Goal: Task Accomplishment & Management: Manage account settings

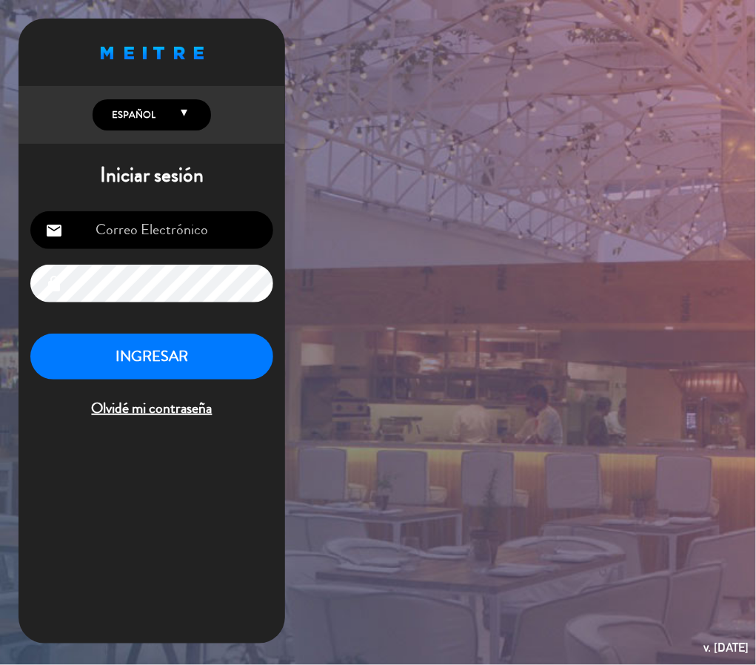
type input "[EMAIL_ADDRESS][DOMAIN_NAME]"
click at [187, 354] on button "INGRESAR" at bounding box center [151, 356] width 243 height 47
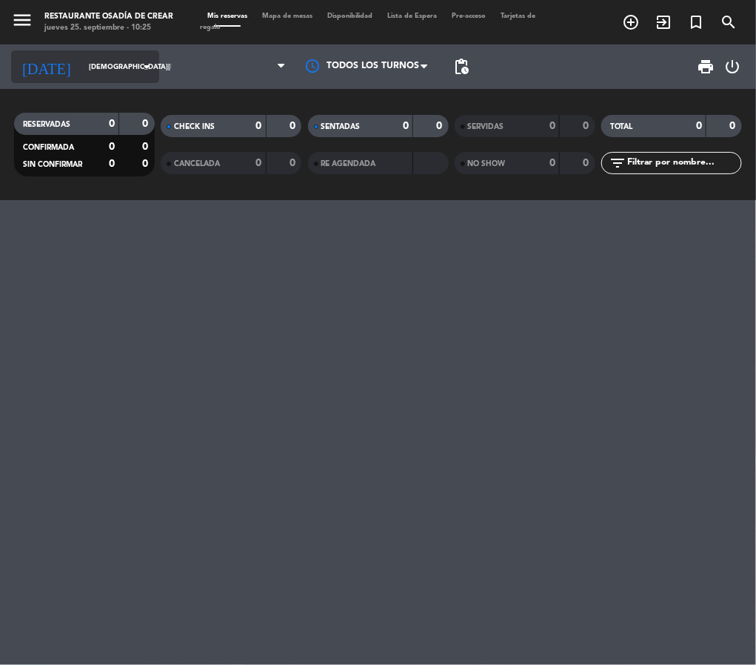
click at [138, 61] on icon "arrow_drop_down" at bounding box center [147, 67] width 18 height 18
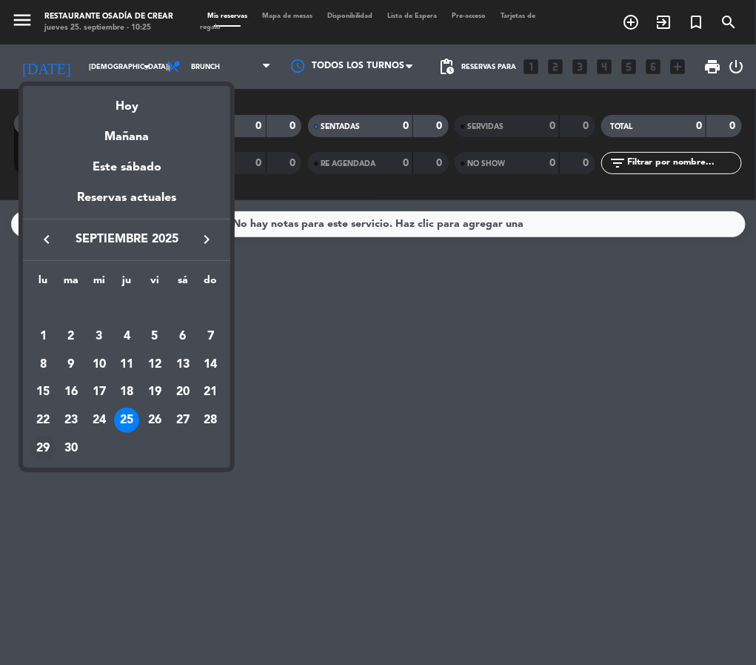
click at [42, 447] on div "29" at bounding box center [42, 448] width 25 height 25
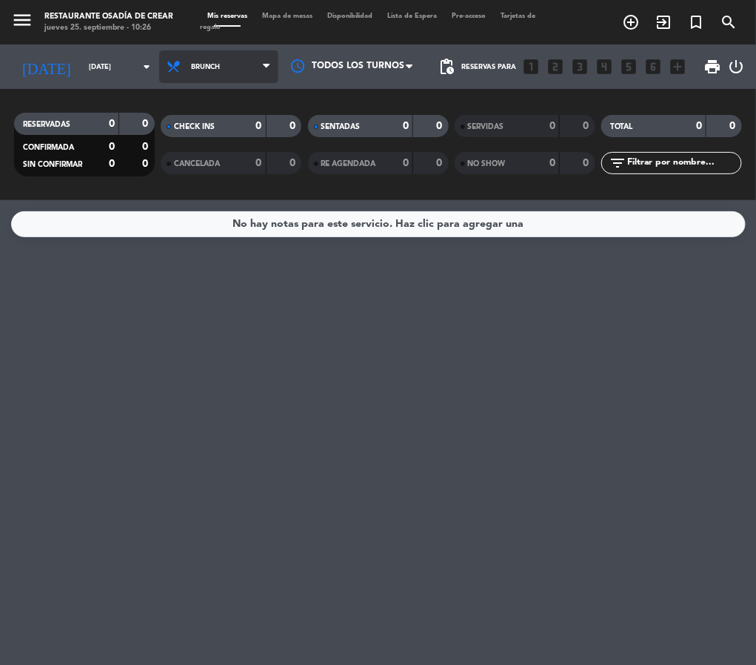
click at [224, 60] on span "Brunch" at bounding box center [218, 66] width 119 height 33
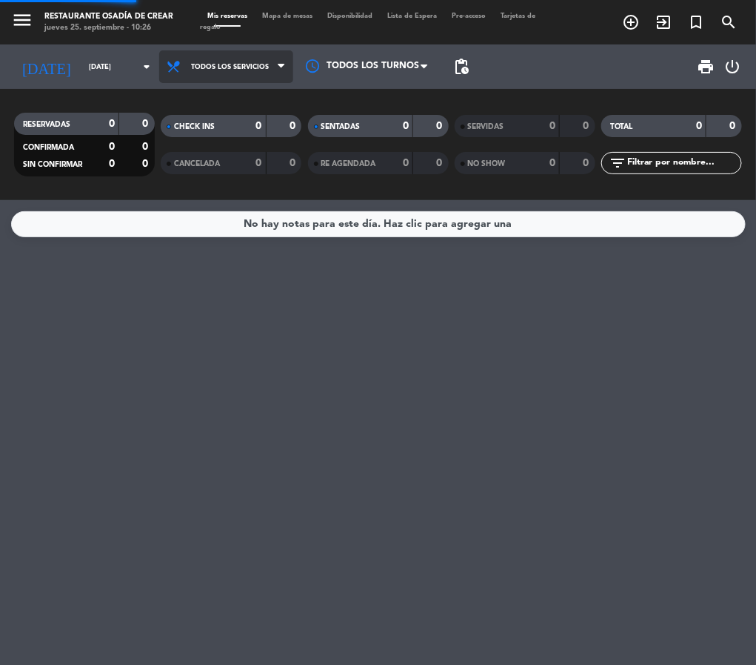
click at [225, 107] on div "menu Restaurante Osadía de Crear jueves 25. septiembre - 10:26 Mis reservas Map…" at bounding box center [378, 100] width 756 height 200
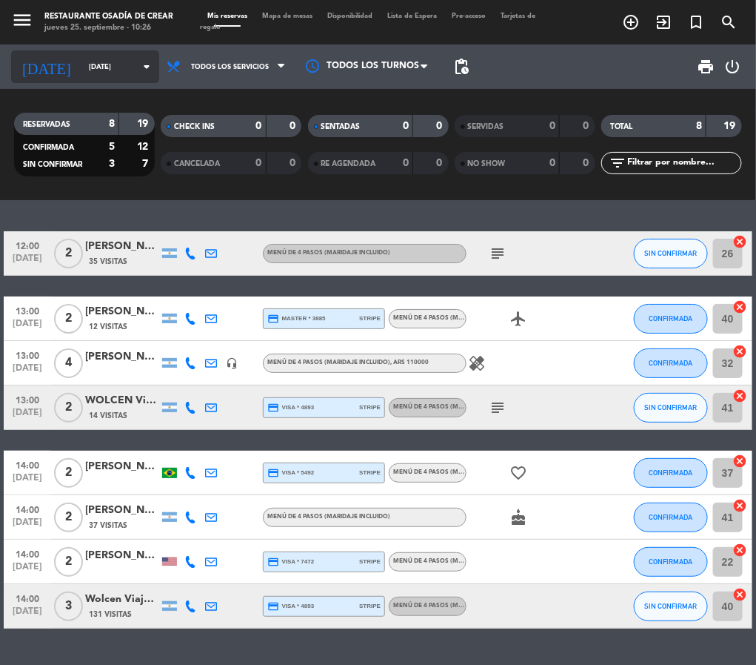
click at [124, 69] on input "[DATE]" at bounding box center [129, 67] width 97 height 23
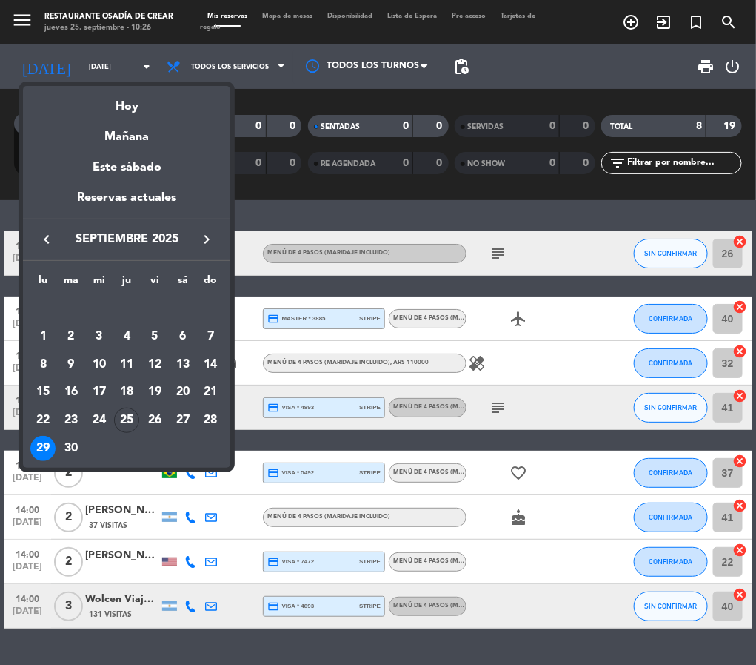
click at [204, 236] on icon "keyboard_arrow_right" at bounding box center [207, 239] width 18 height 18
click at [47, 233] on icon "keyboard_arrow_left" at bounding box center [47, 239] width 18 height 18
click at [73, 445] on div "30" at bounding box center [71, 448] width 25 height 25
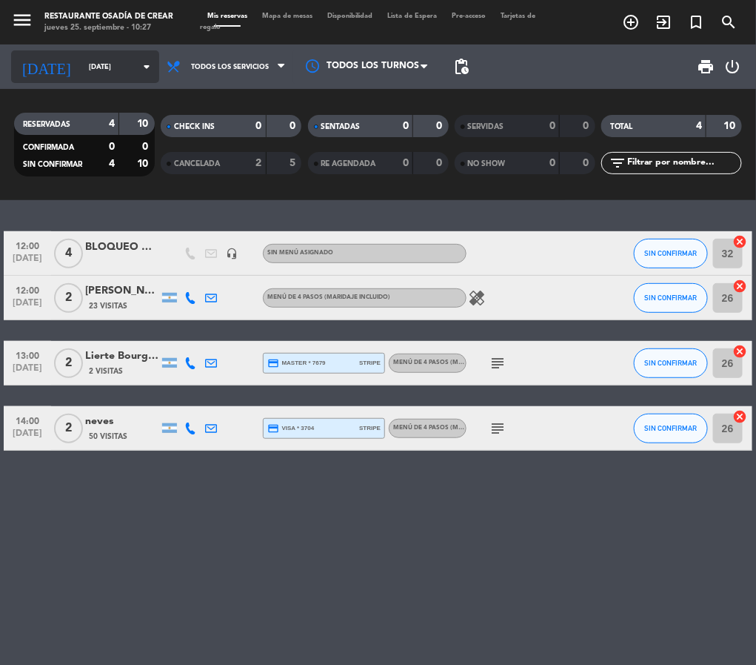
click at [120, 58] on input "[DATE]" at bounding box center [129, 67] width 97 height 23
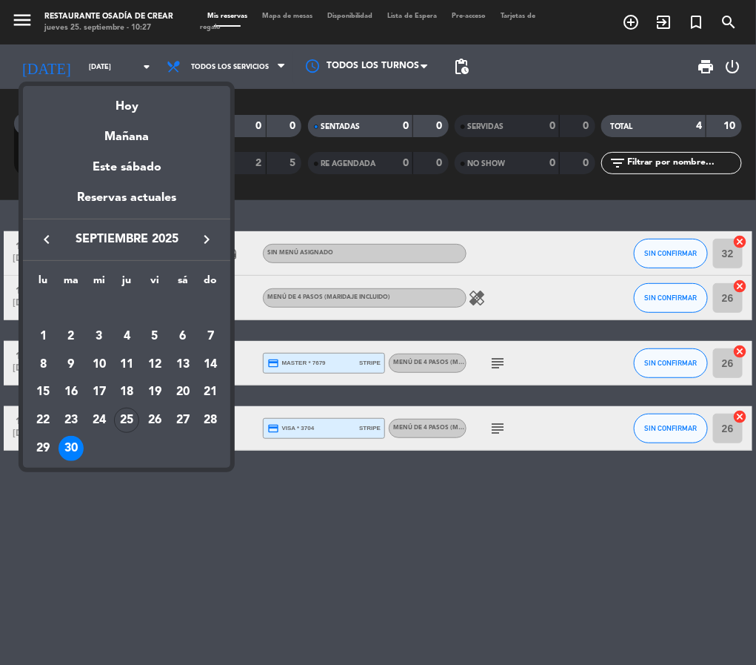
click at [203, 239] on icon "keyboard_arrow_right" at bounding box center [207, 239] width 18 height 18
click at [99, 333] on div "1" at bounding box center [99, 336] width 25 height 25
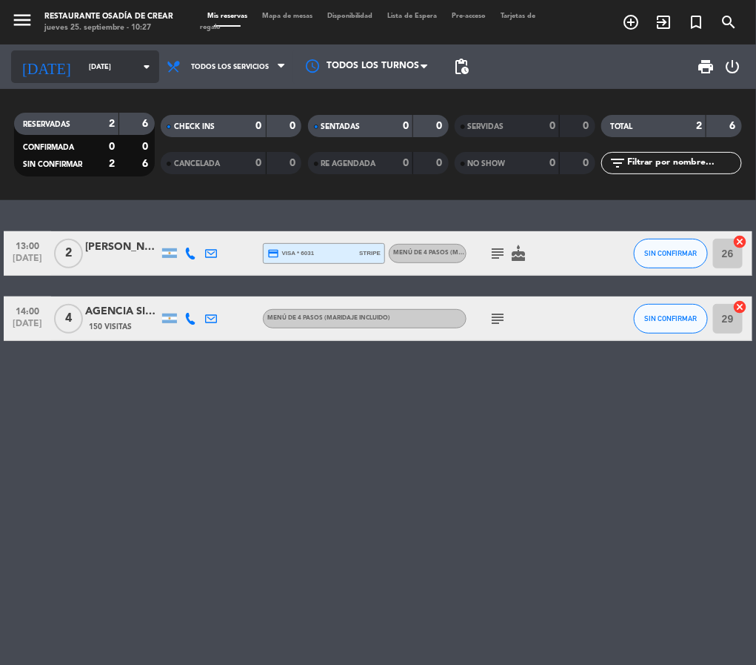
click at [144, 59] on icon "arrow_drop_down" at bounding box center [147, 67] width 18 height 18
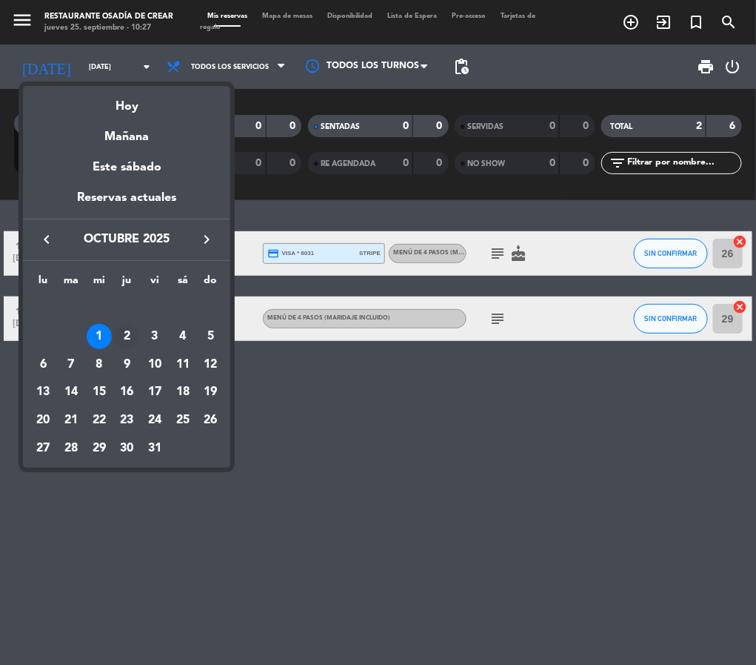
click at [125, 334] on div "2" at bounding box center [126, 336] width 25 height 25
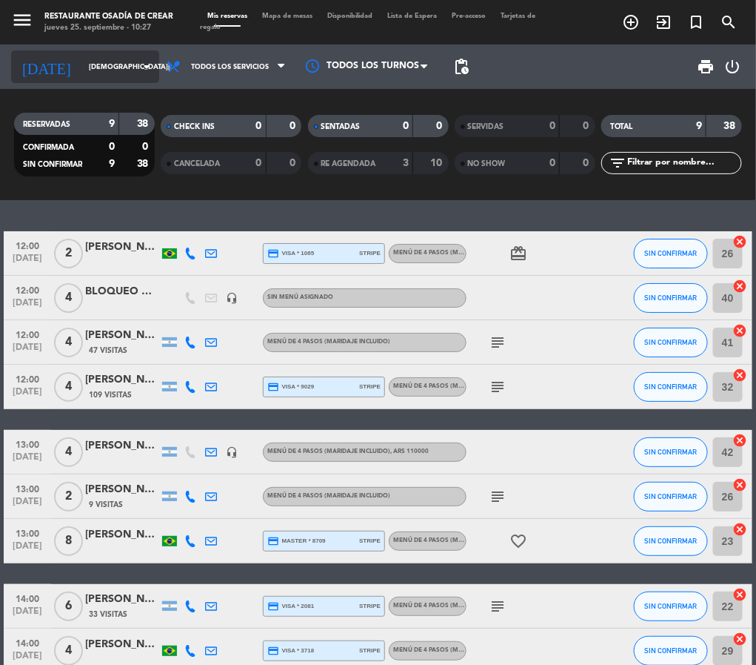
click at [138, 61] on icon "arrow_drop_down" at bounding box center [147, 67] width 18 height 18
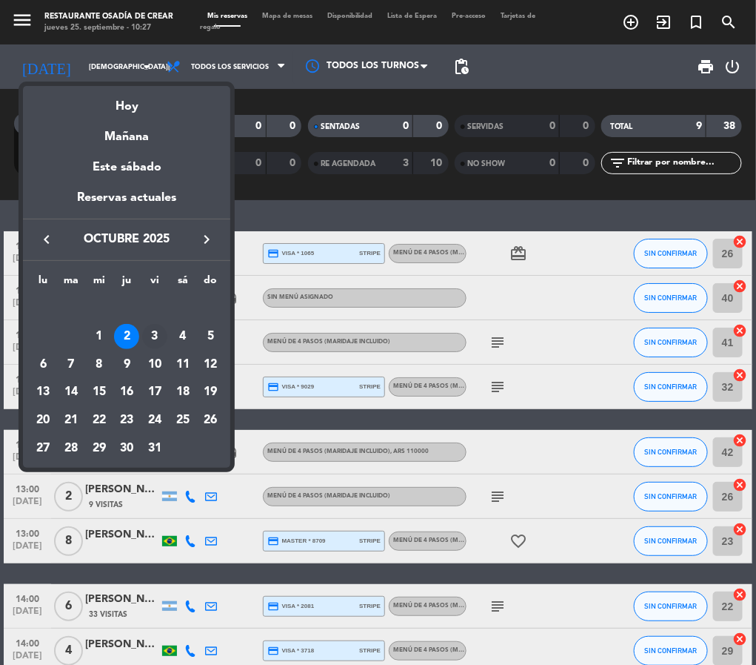
click at [145, 327] on div "3" at bounding box center [154, 336] width 25 height 25
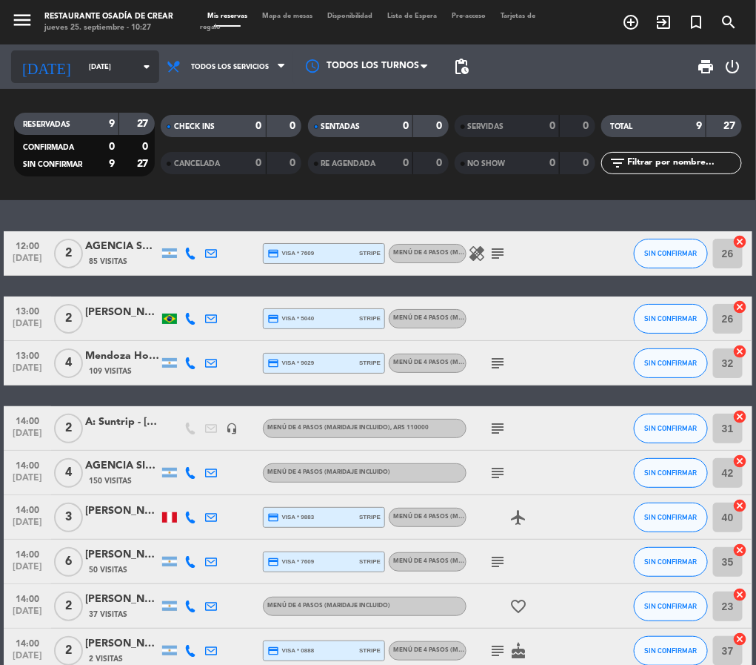
click at [124, 67] on input "[DATE]" at bounding box center [129, 67] width 97 height 23
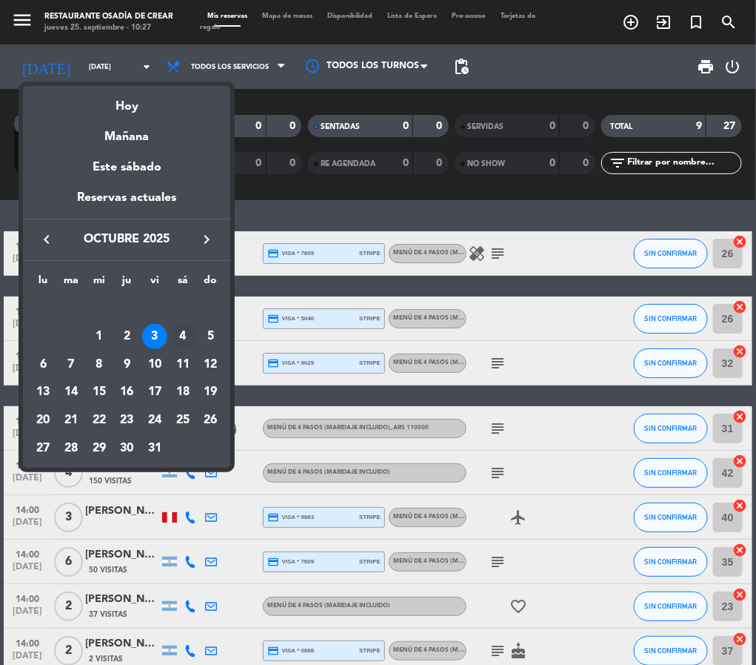
click at [180, 332] on div "4" at bounding box center [182, 336] width 25 height 25
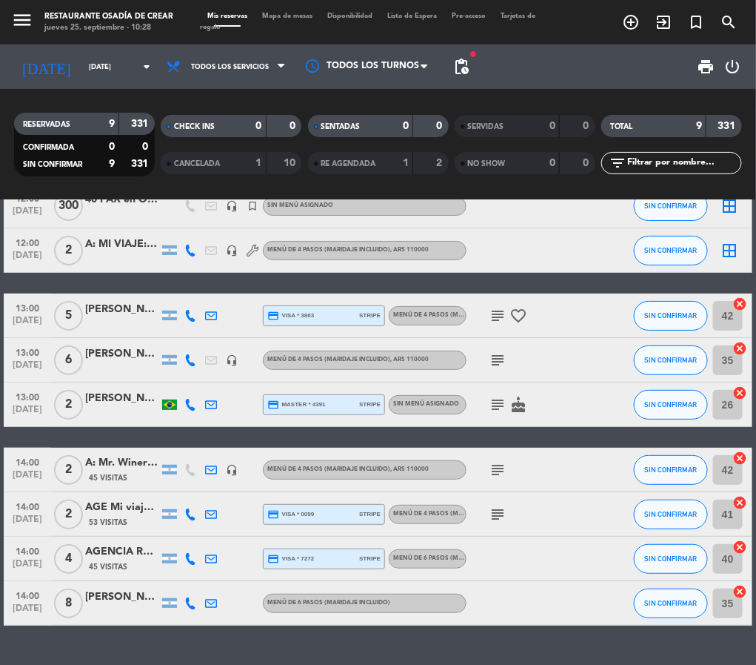
scroll to position [52, 0]
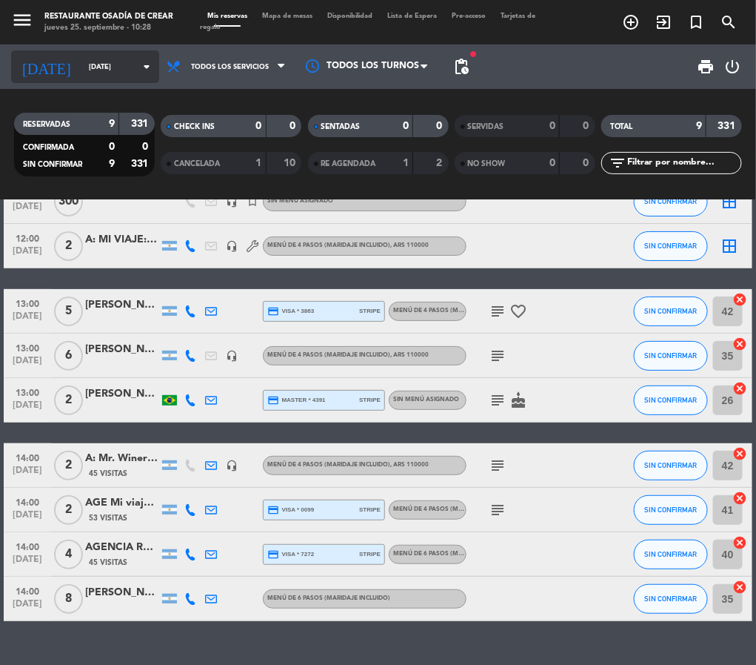
click at [138, 60] on icon "arrow_drop_down" at bounding box center [147, 67] width 18 height 18
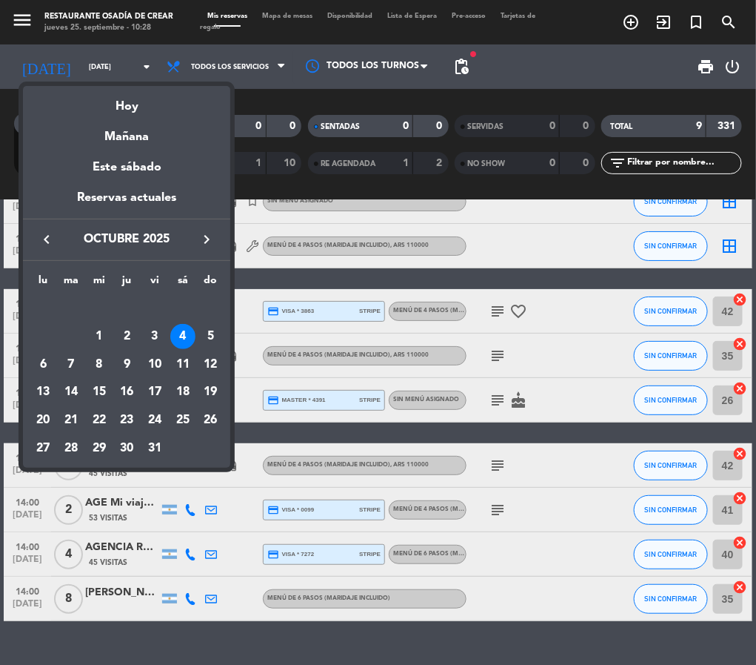
click at [199, 236] on icon "keyboard_arrow_right" at bounding box center [207, 239] width 18 height 18
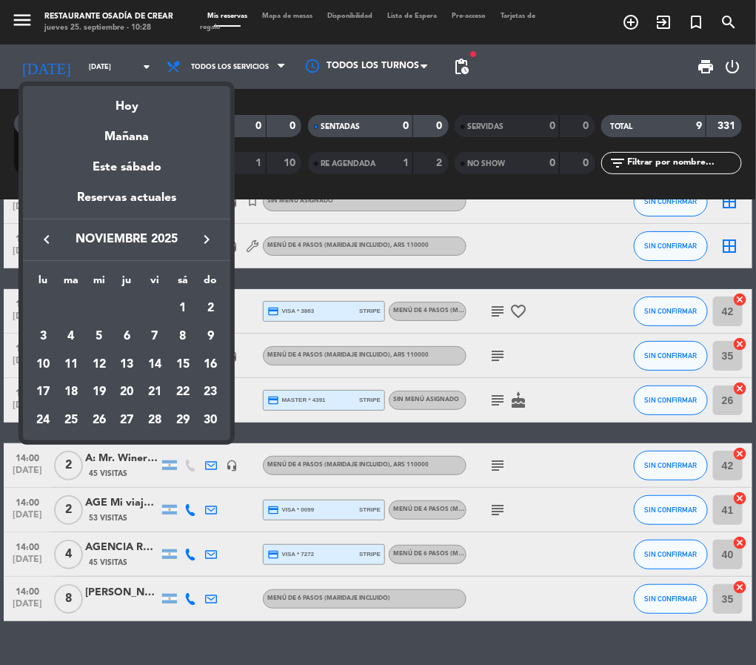
click at [44, 245] on icon "keyboard_arrow_left" at bounding box center [47, 239] width 18 height 18
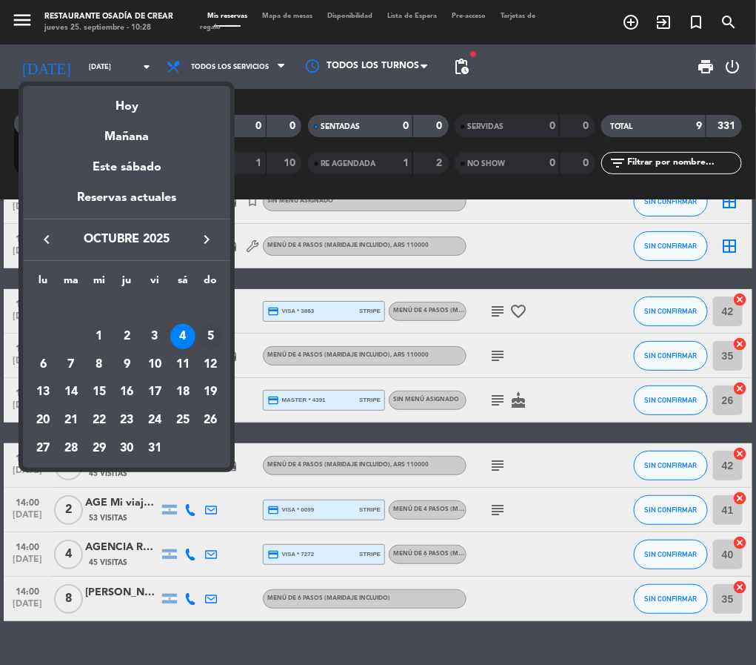
click at [204, 333] on div "5" at bounding box center [211, 336] width 25 height 25
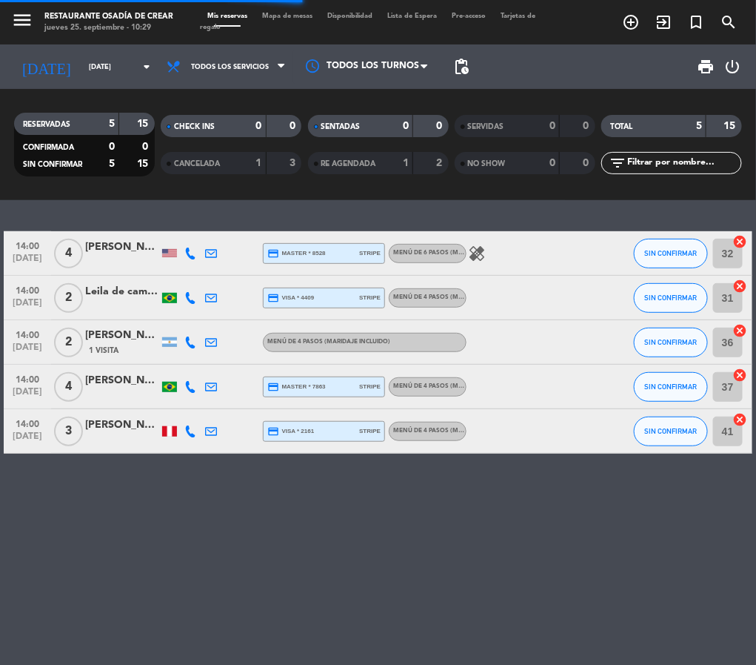
scroll to position [0, 0]
click at [14, 20] on icon "menu" at bounding box center [22, 20] width 22 height 22
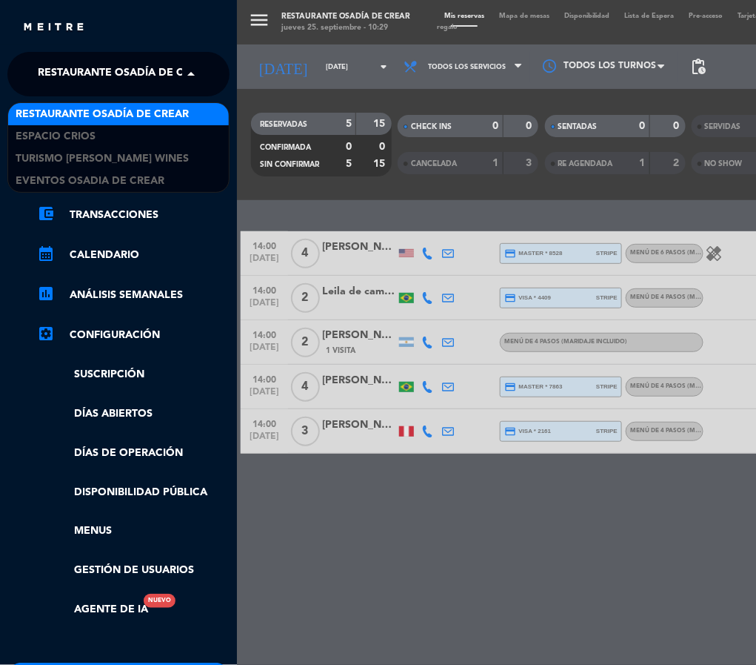
click at [119, 76] on span "Restaurante Osadía de Crear" at bounding box center [124, 74] width 173 height 31
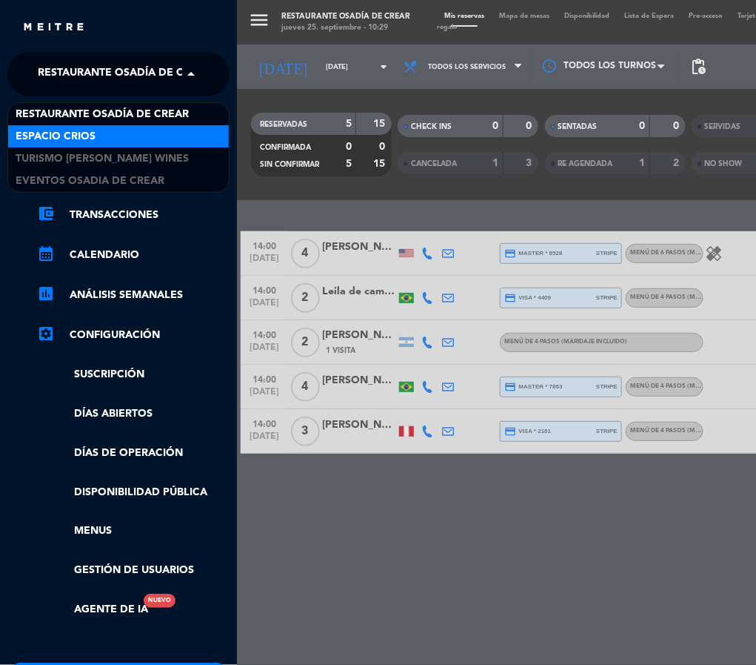
click at [133, 127] on div "Espacio Crios" at bounding box center [118, 136] width 221 height 22
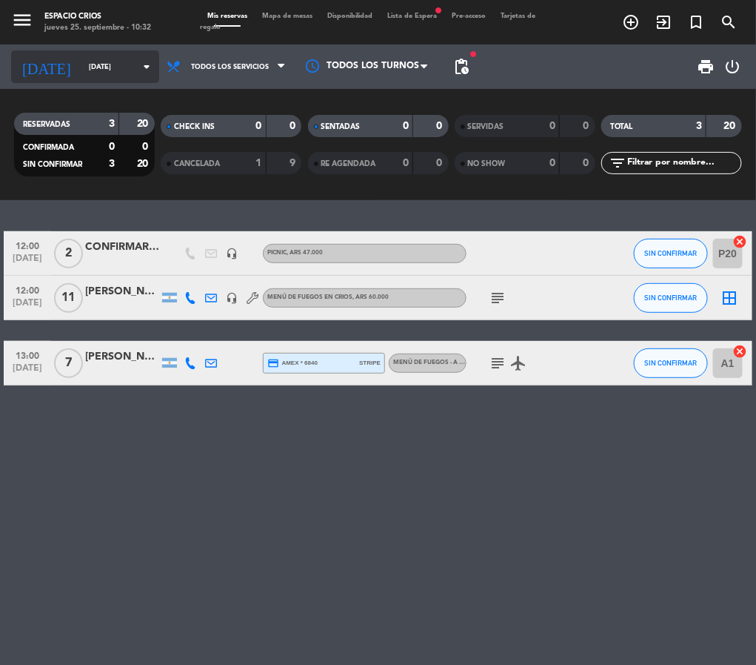
click at [92, 63] on input "[DATE]" at bounding box center [129, 67] width 97 height 23
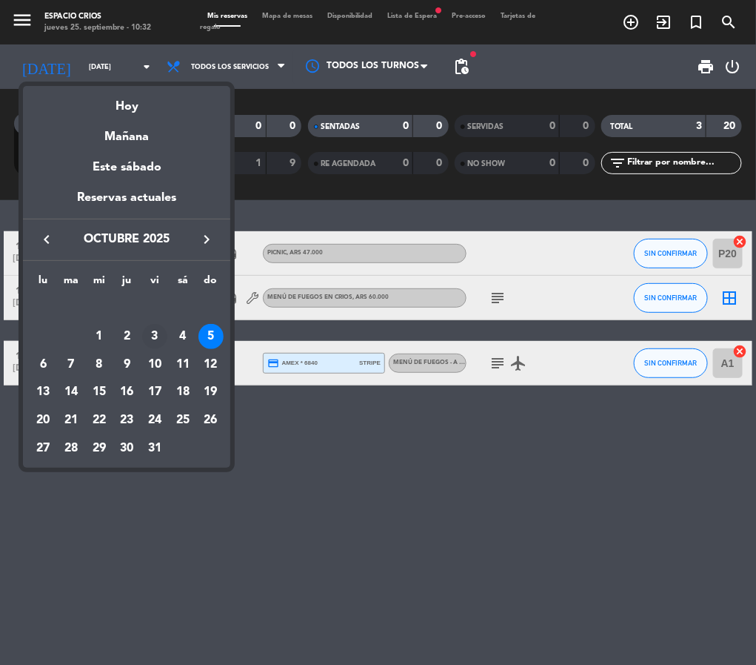
click at [145, 334] on div "3" at bounding box center [154, 336] width 25 height 25
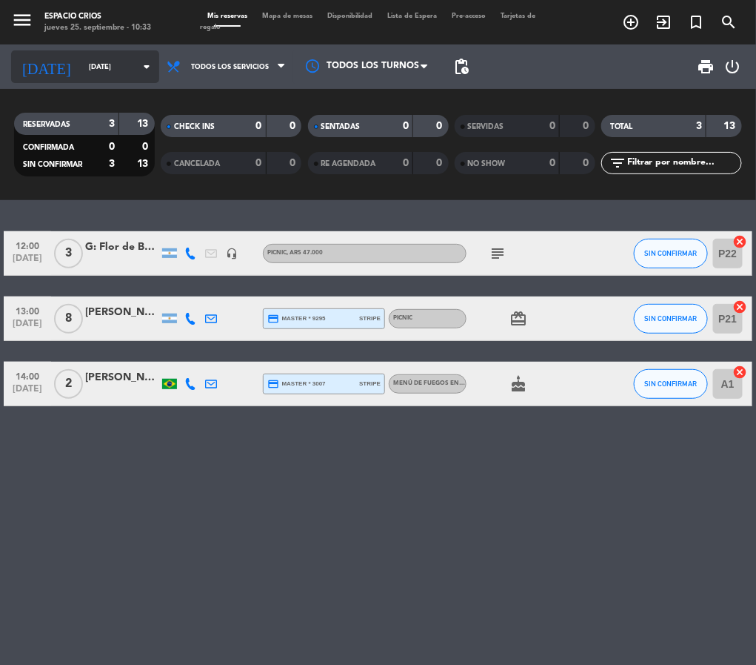
click at [125, 62] on input "[DATE]" at bounding box center [129, 67] width 97 height 23
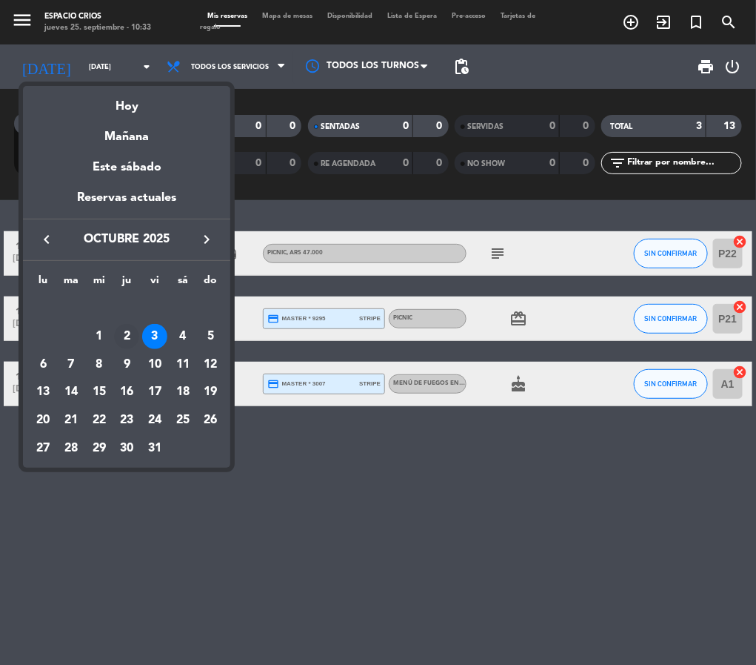
click at [125, 338] on div "2" at bounding box center [126, 336] width 25 height 25
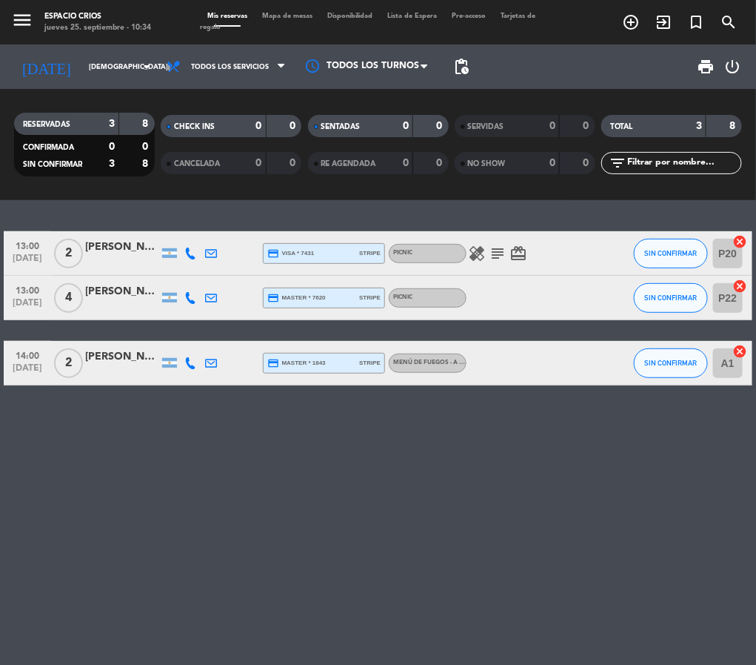
click at [498, 253] on icon "subject" at bounding box center [498, 253] width 18 height 18
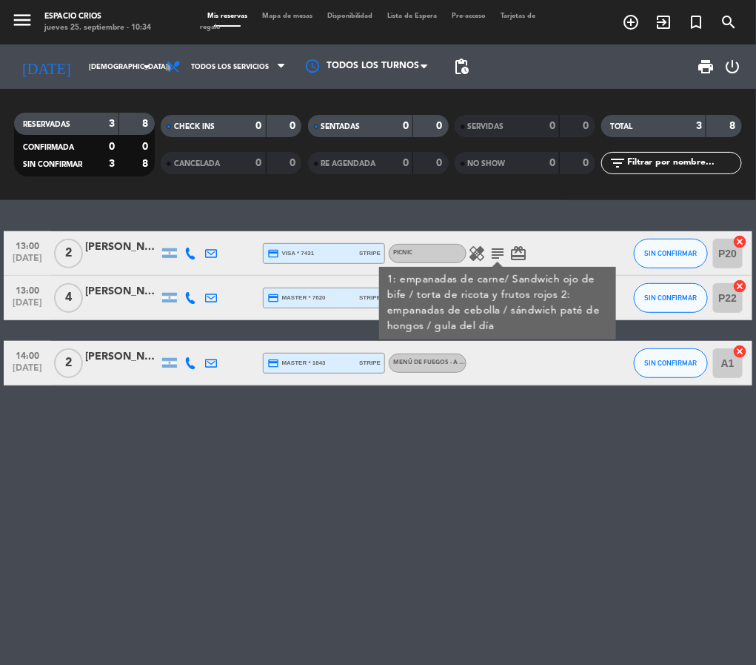
click at [503, 261] on icon "subject" at bounding box center [498, 253] width 18 height 18
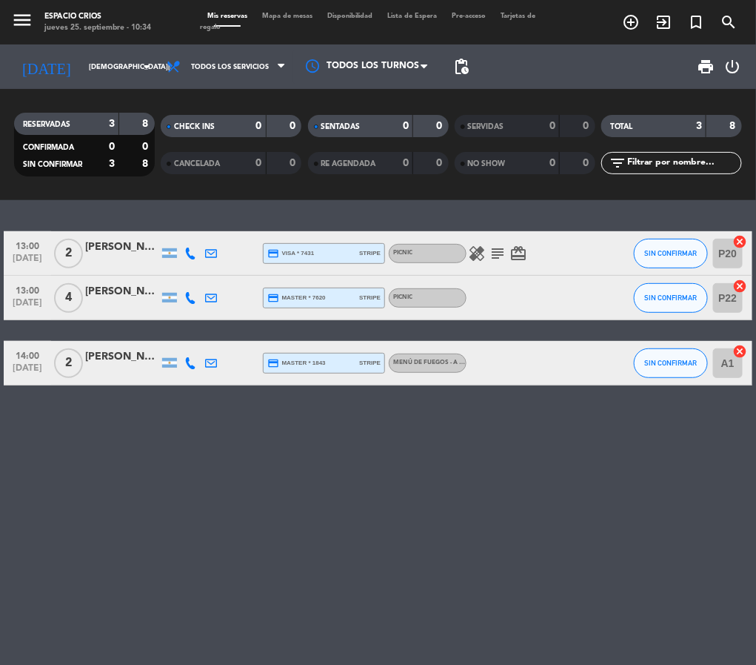
click at [482, 250] on icon "healing" at bounding box center [477, 253] width 18 height 18
click at [522, 256] on icon "card_giftcard" at bounding box center [519, 253] width 18 height 18
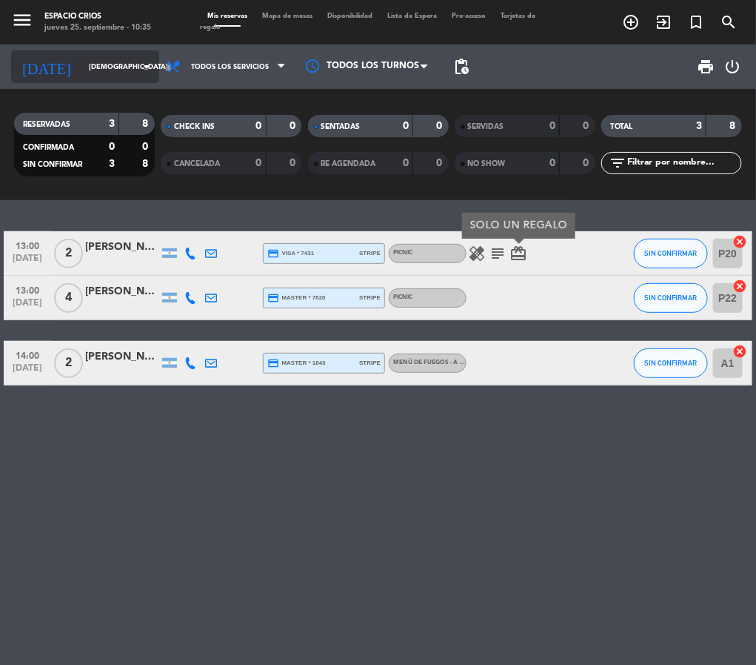
click at [125, 60] on input "[DEMOGRAPHIC_DATA][DATE]" at bounding box center [129, 67] width 97 height 23
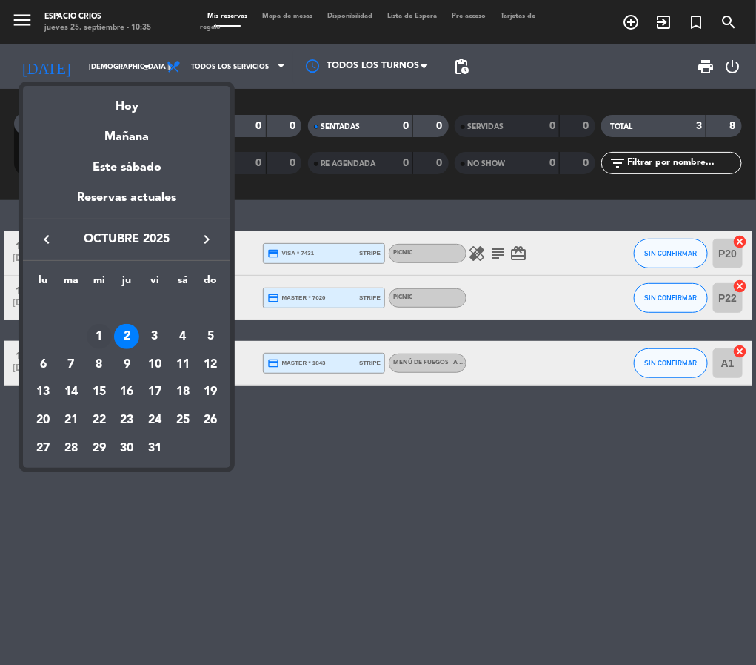
click at [99, 336] on div "1" at bounding box center [99, 336] width 25 height 25
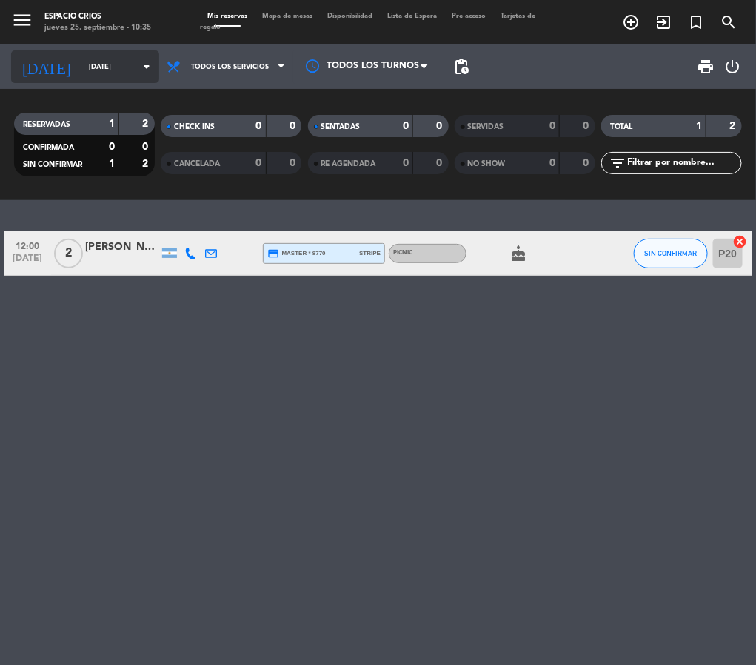
click at [81, 67] on input "[DATE]" at bounding box center [129, 67] width 97 height 23
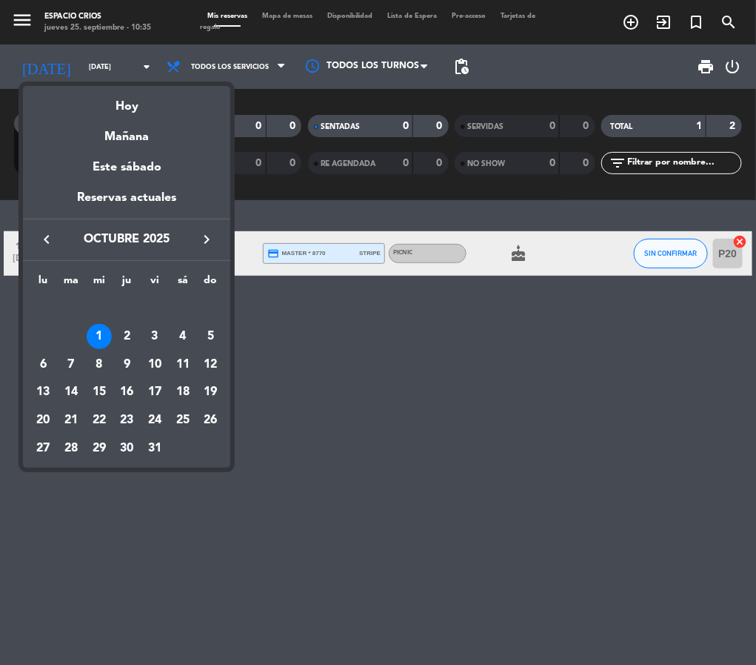
click at [47, 239] on icon "keyboard_arrow_left" at bounding box center [47, 239] width 18 height 18
click at [39, 449] on div "29" at bounding box center [42, 448] width 25 height 25
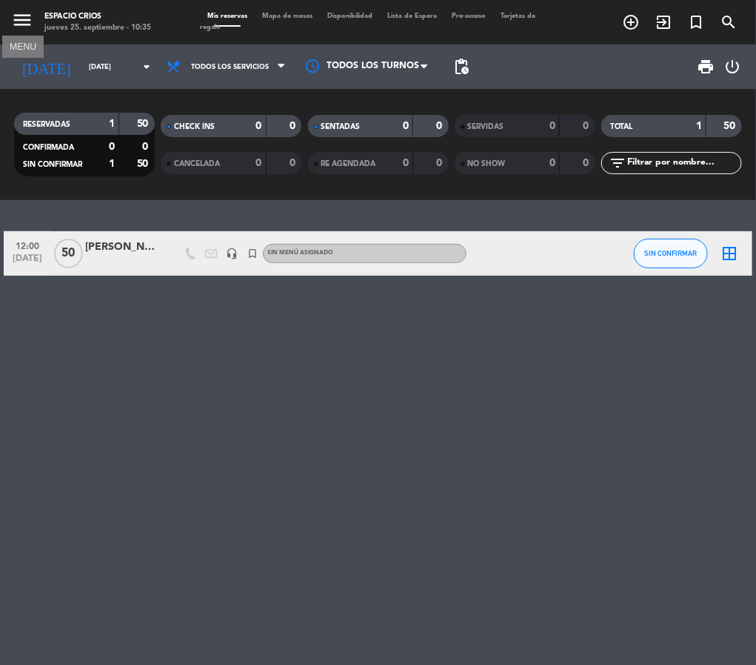
click at [22, 18] on icon "menu" at bounding box center [22, 20] width 22 height 22
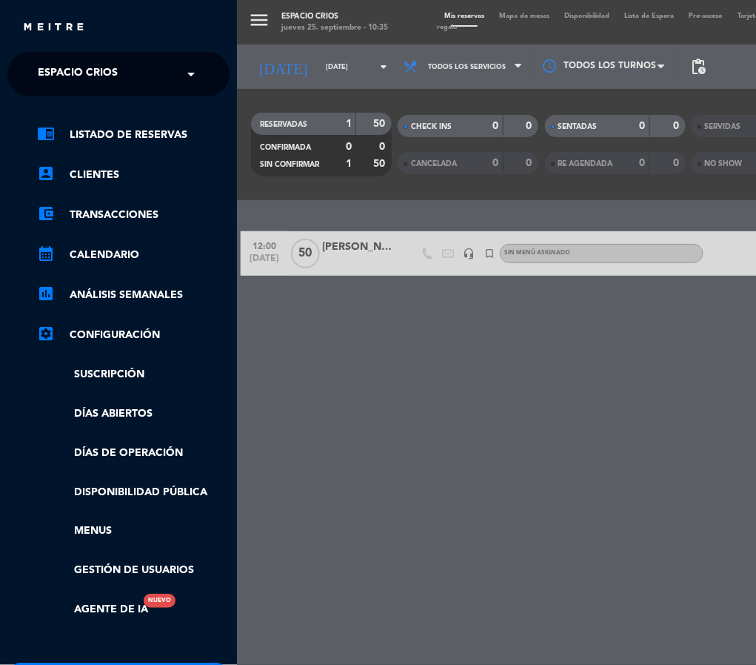
click at [333, 350] on div "menu Espacio Crios jueves 25. septiembre - 10:35 Mis reservas Mapa de mesas Dis…" at bounding box center [615, 332] width 756 height 665
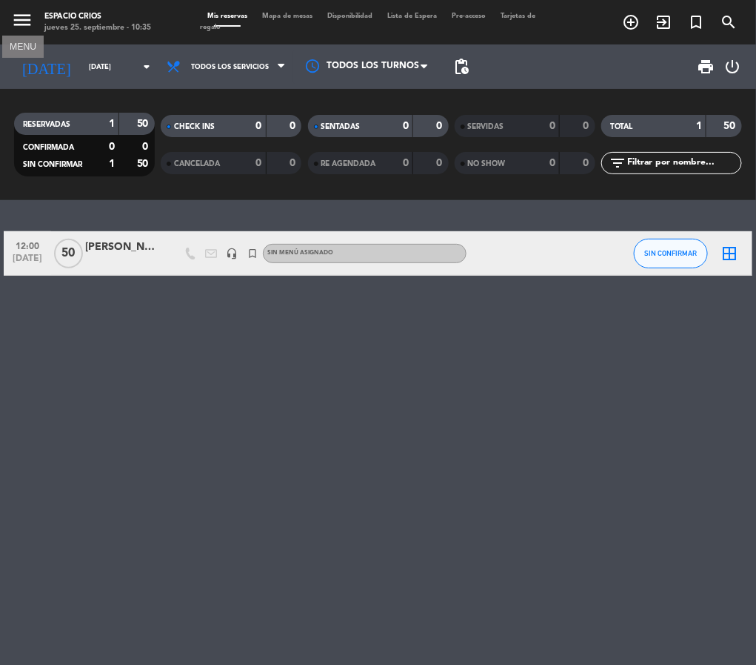
click at [24, 16] on icon "menu" at bounding box center [22, 20] width 22 height 22
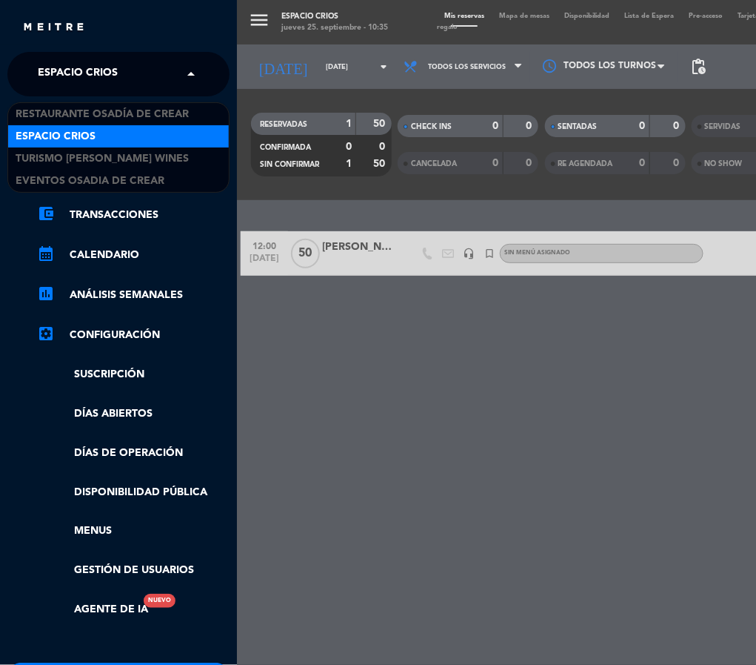
click at [190, 71] on span at bounding box center [194, 74] width 25 height 31
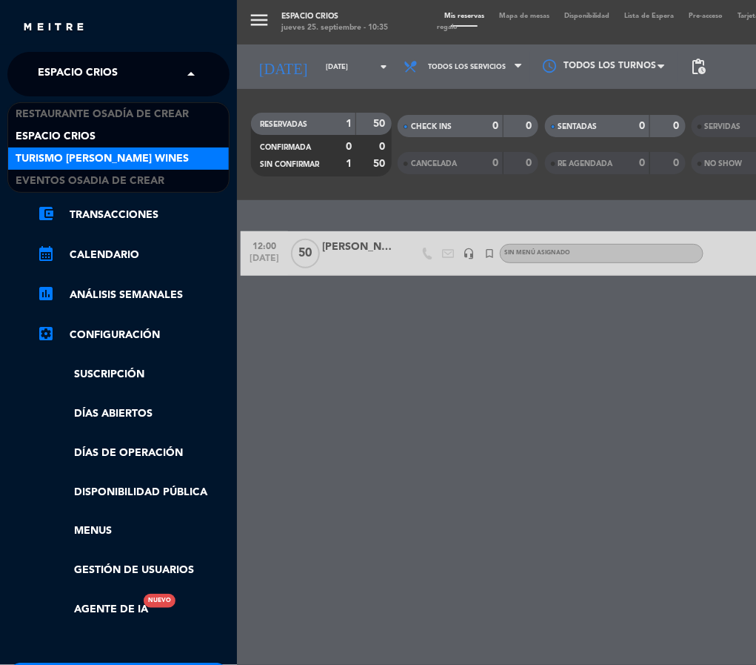
click at [130, 161] on span "Turismo [PERSON_NAME] Wines" at bounding box center [102, 158] width 173 height 17
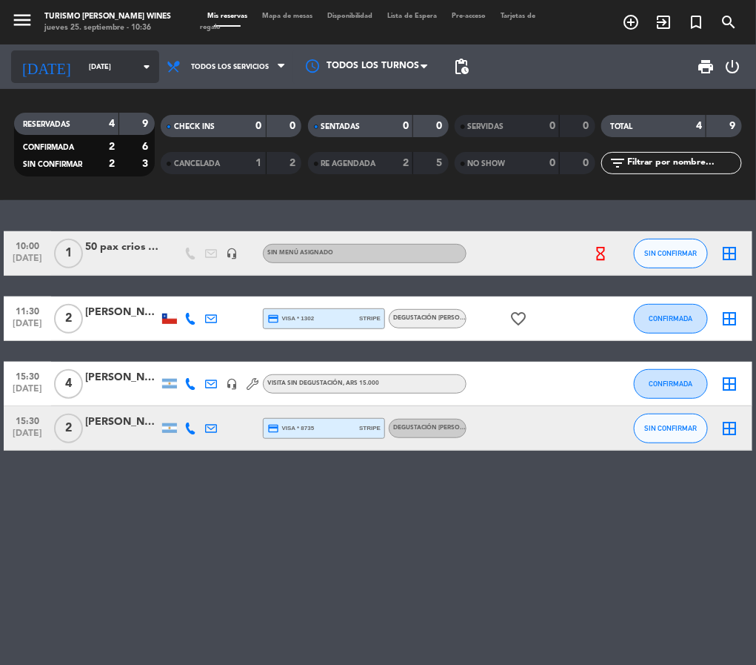
click at [138, 62] on icon "arrow_drop_down" at bounding box center [147, 67] width 18 height 18
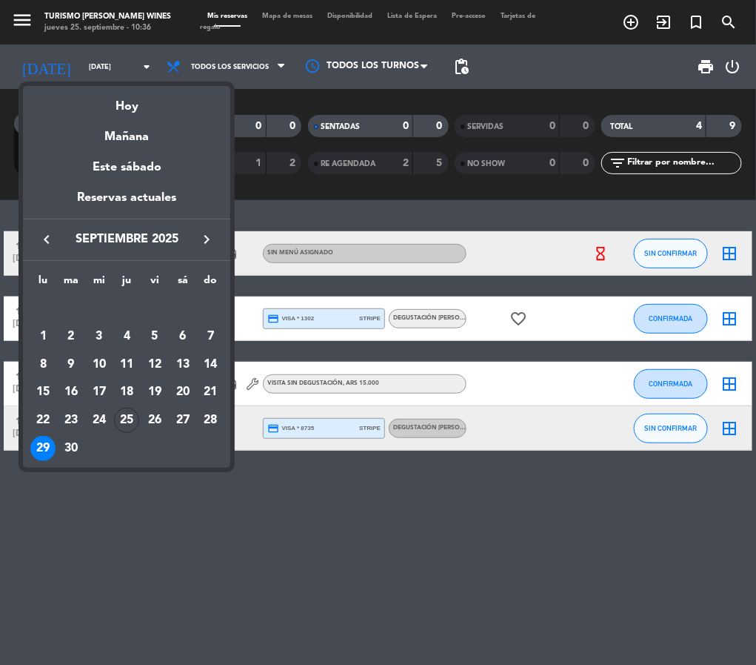
click at [407, 579] on div at bounding box center [378, 332] width 756 height 665
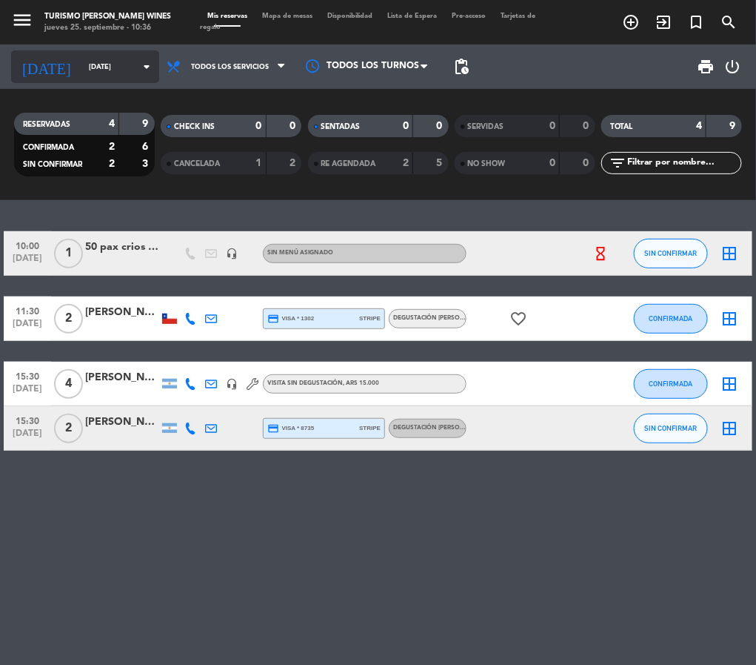
click at [121, 81] on div "[DATE] [DATE] arrow_drop_down" at bounding box center [85, 66] width 148 height 33
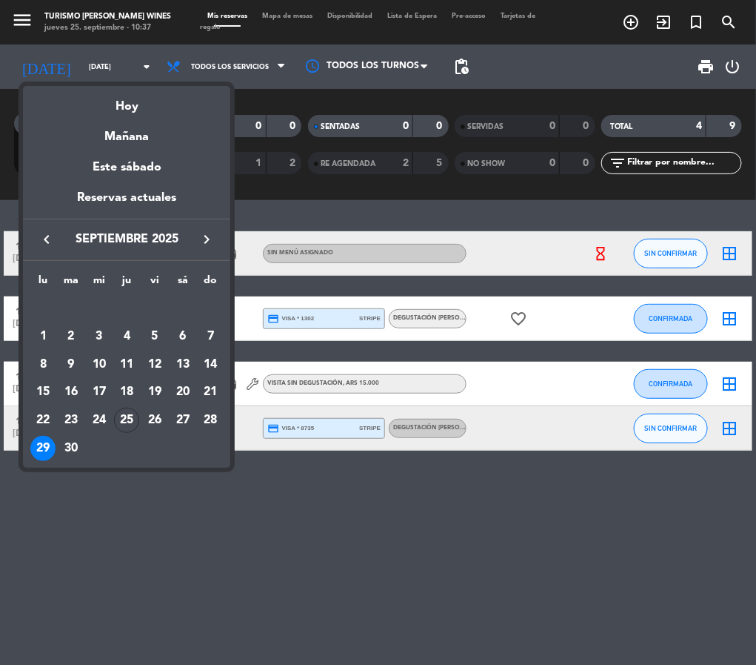
click at [70, 442] on div "30" at bounding box center [71, 448] width 25 height 25
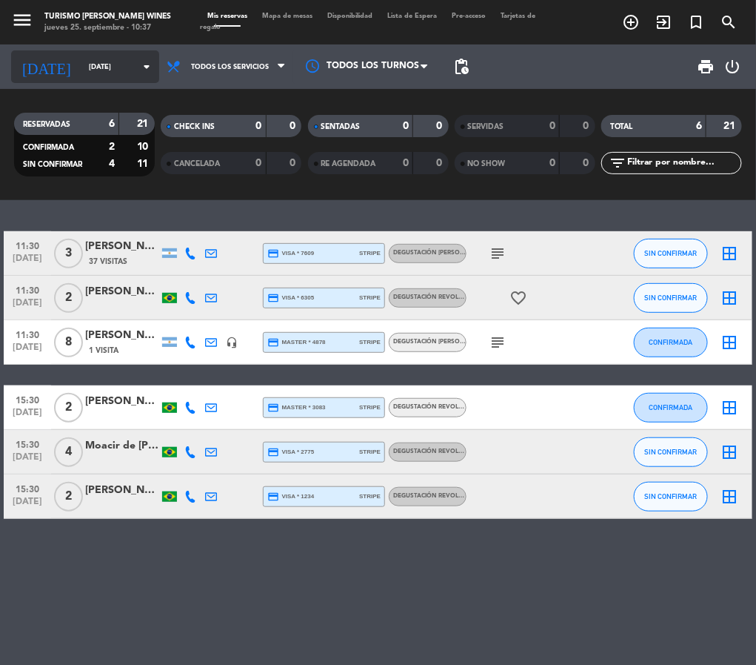
click at [143, 60] on icon "arrow_drop_down" at bounding box center [147, 67] width 18 height 18
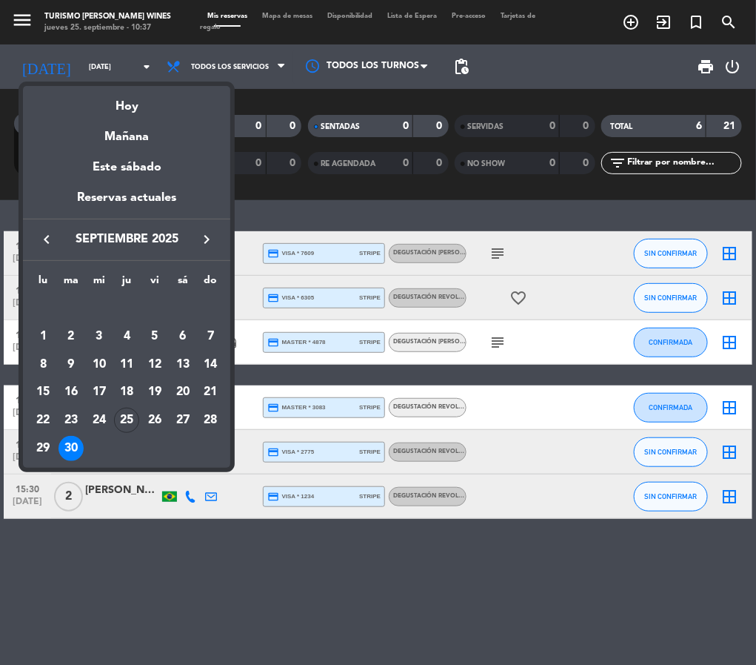
click at [205, 241] on icon "keyboard_arrow_right" at bounding box center [207, 239] width 18 height 18
click at [98, 330] on div "1" at bounding box center [99, 336] width 25 height 25
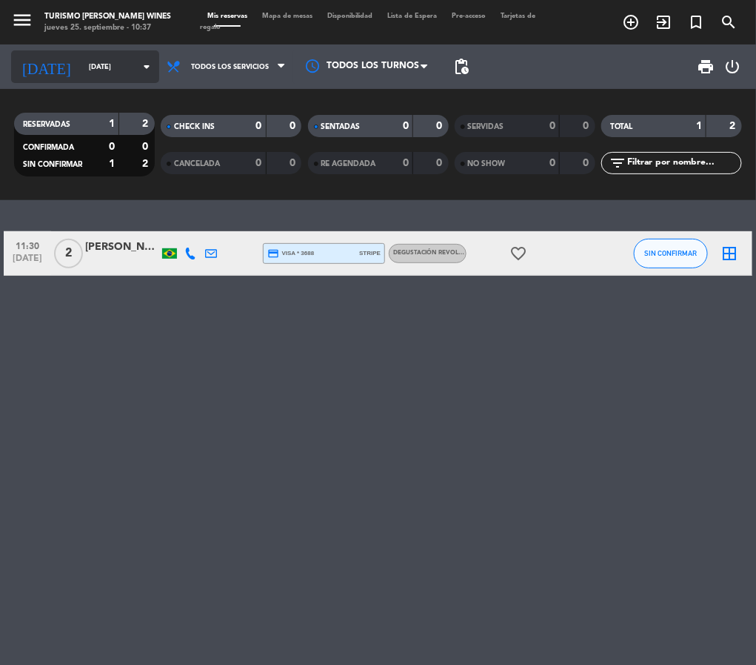
click at [124, 65] on input "[DATE]" at bounding box center [129, 67] width 97 height 23
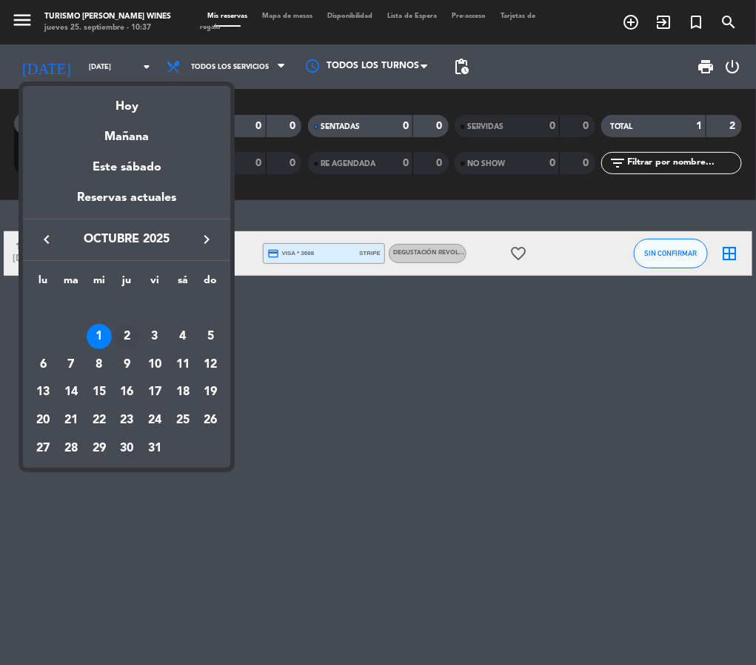
click at [125, 329] on div "2" at bounding box center [126, 336] width 25 height 25
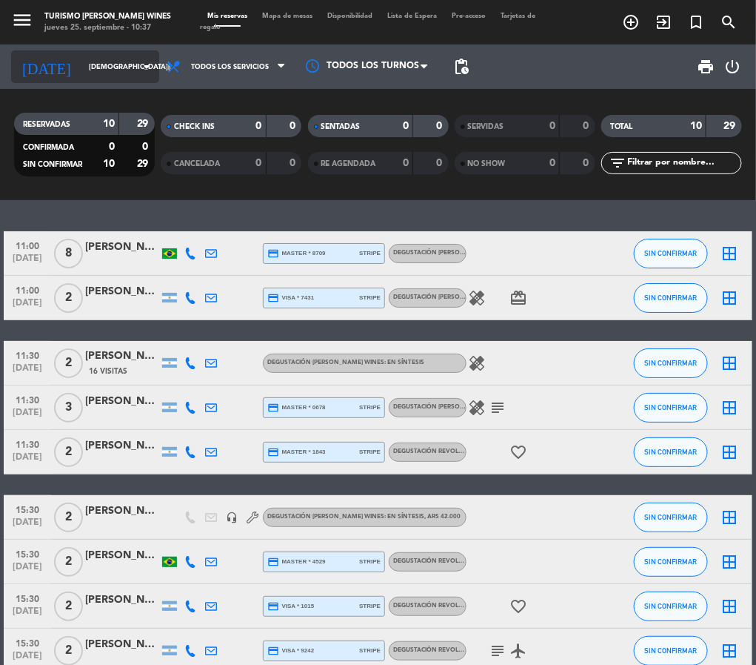
click at [138, 73] on icon "arrow_drop_down" at bounding box center [147, 67] width 18 height 18
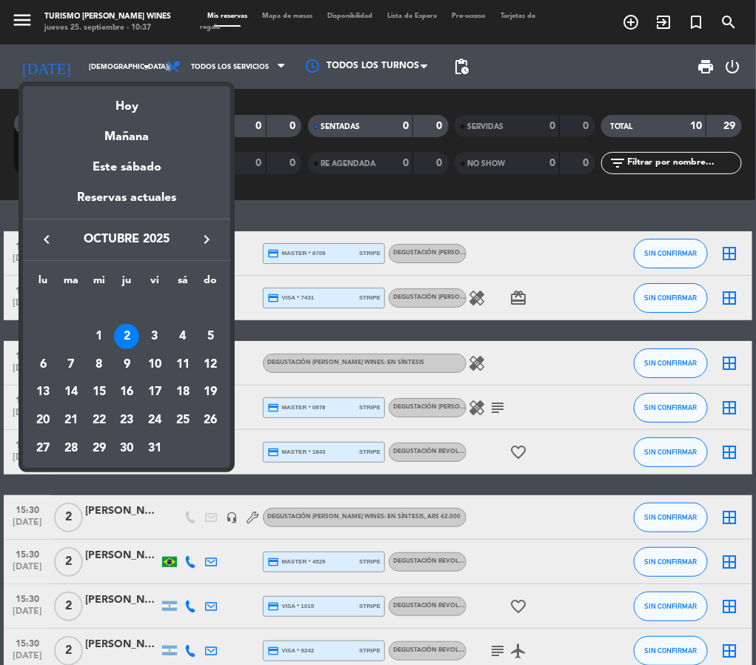
click at [140, 60] on div at bounding box center [378, 332] width 756 height 665
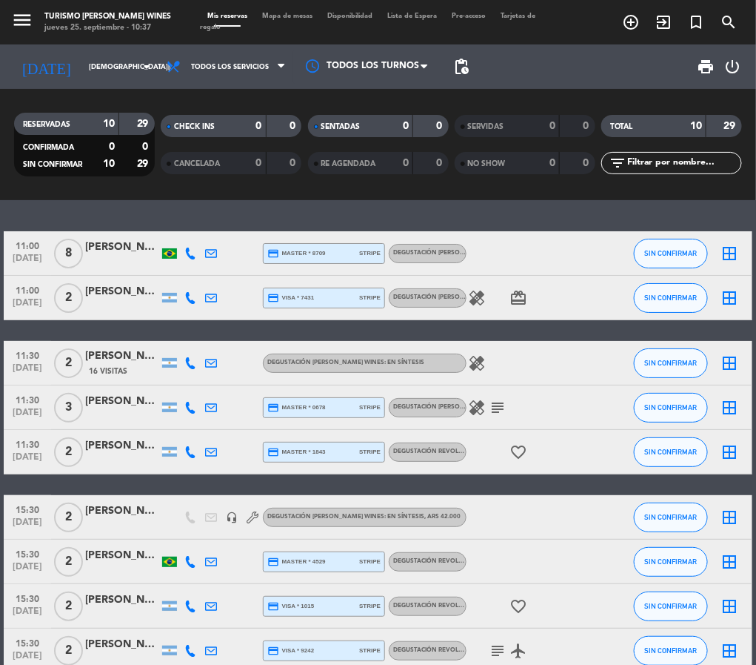
click at [140, 60] on icon "arrow_drop_down" at bounding box center [147, 67] width 18 height 18
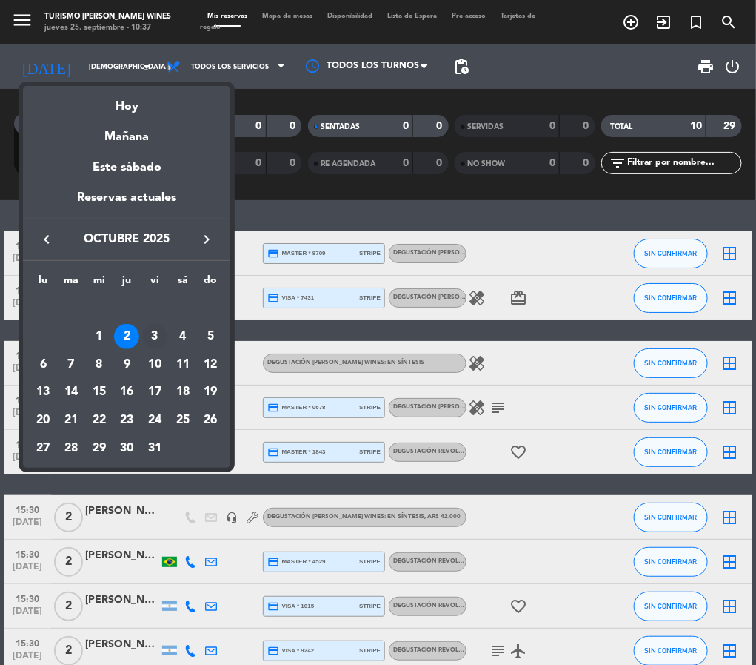
click at [152, 333] on div "3" at bounding box center [154, 336] width 25 height 25
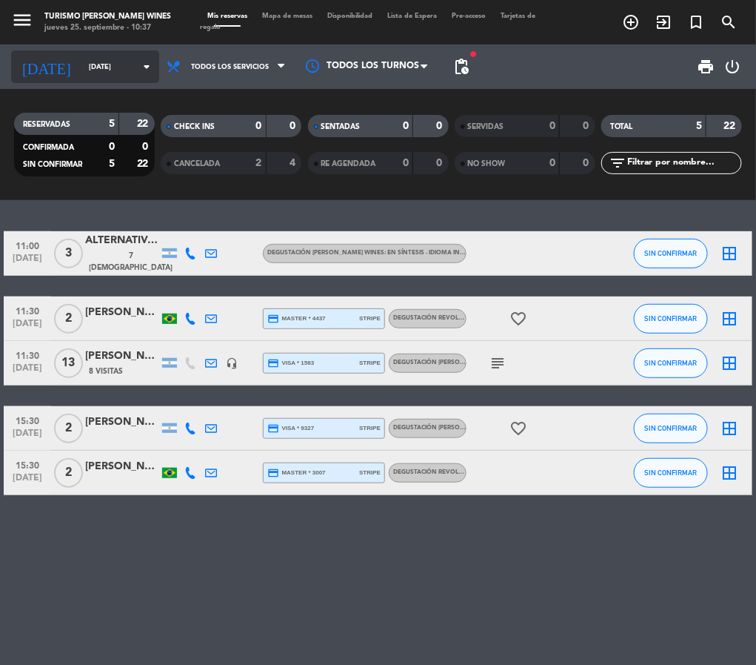
click at [125, 72] on input "[DATE]" at bounding box center [129, 67] width 97 height 23
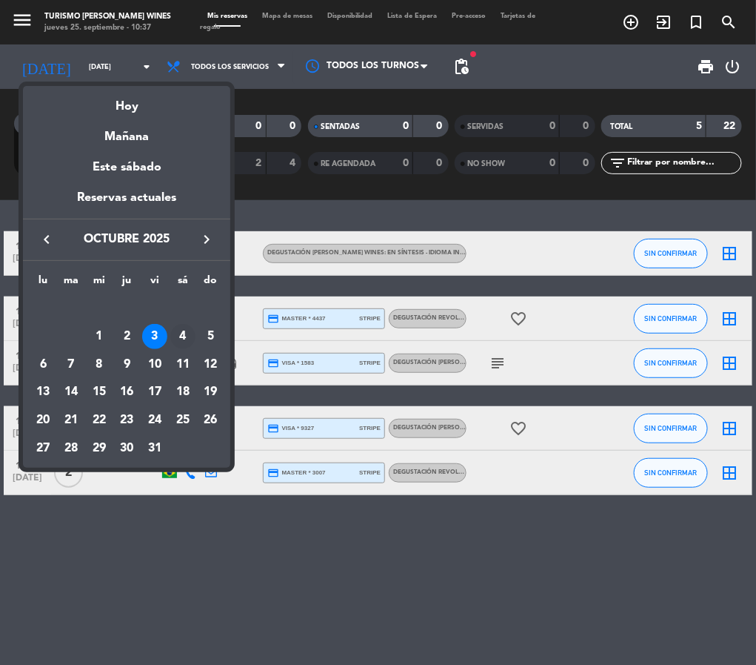
click at [183, 336] on div "4" at bounding box center [182, 336] width 25 height 25
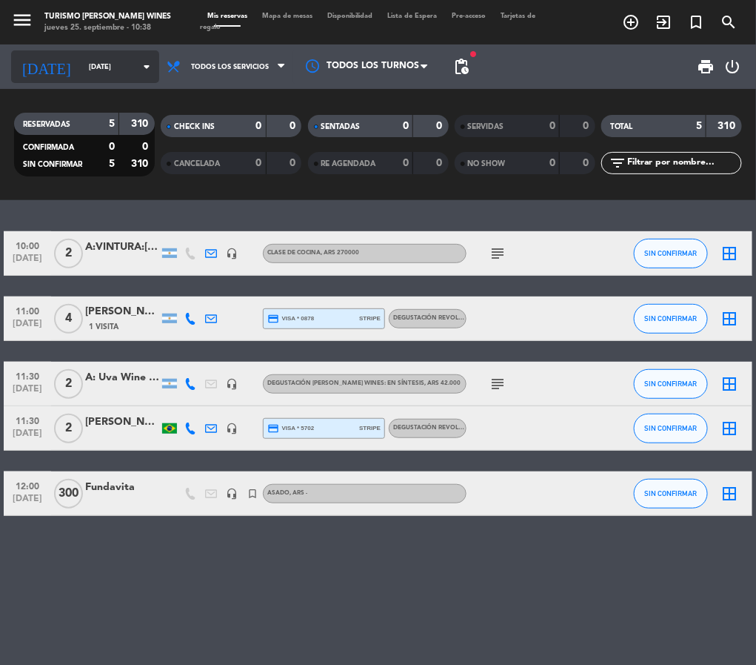
click at [138, 65] on icon "arrow_drop_down" at bounding box center [147, 67] width 18 height 18
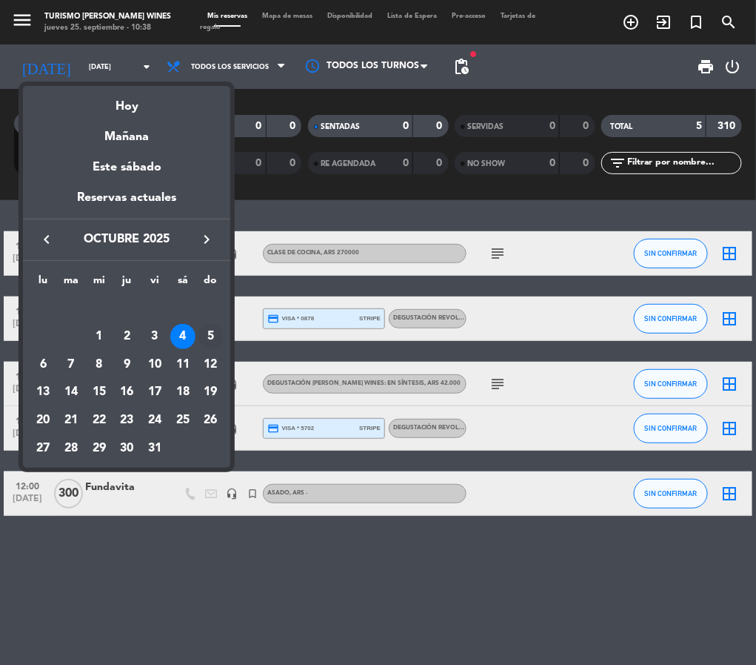
click at [207, 336] on div "5" at bounding box center [211, 336] width 25 height 25
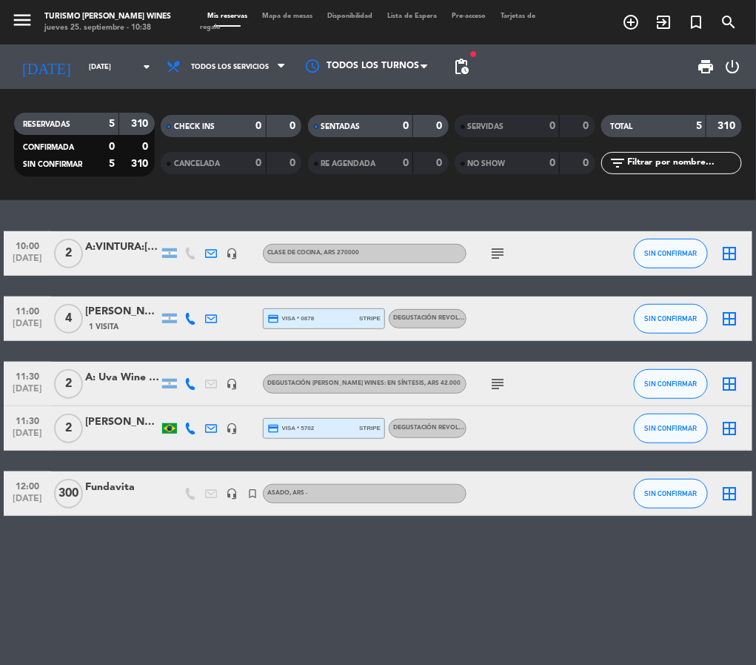
type input "[DATE]"
